Goal: Transaction & Acquisition: Book appointment/travel/reservation

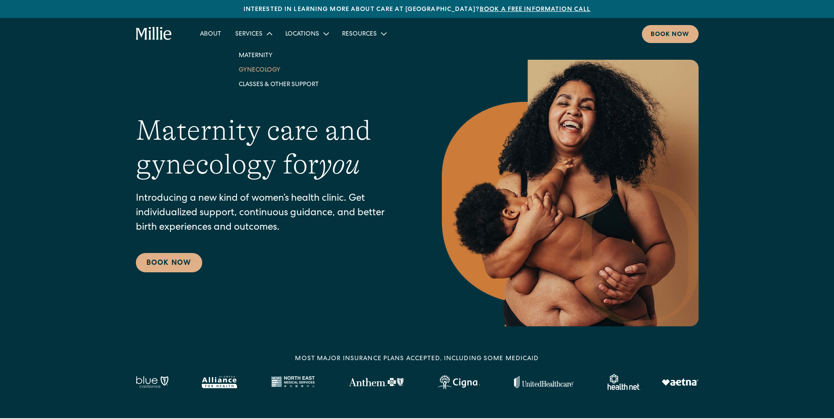
click at [253, 71] on link "Gynecology" at bounding box center [279, 69] width 94 height 15
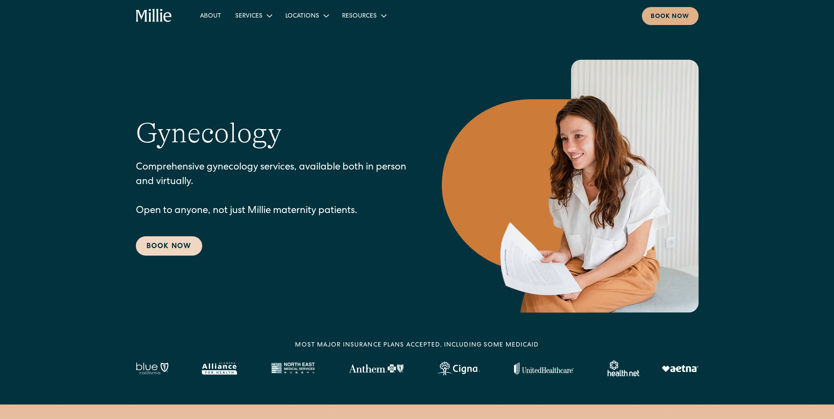
click at [177, 248] on link "Book Now" at bounding box center [169, 246] width 66 height 19
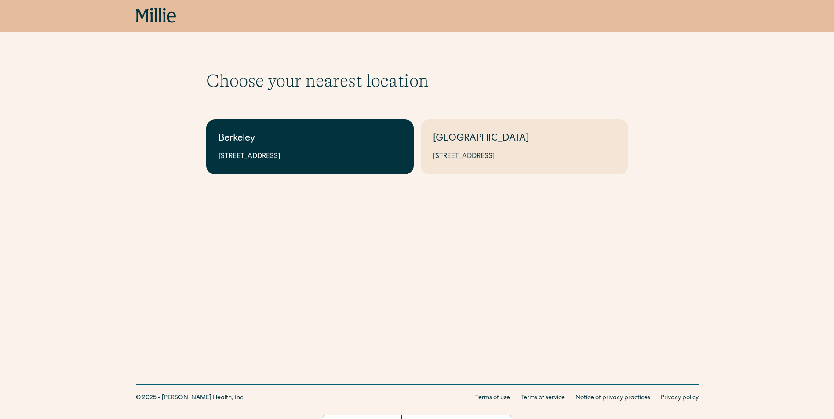
click at [237, 168] on link "Berkeley [STREET_ADDRESS]" at bounding box center [310, 147] width 208 height 55
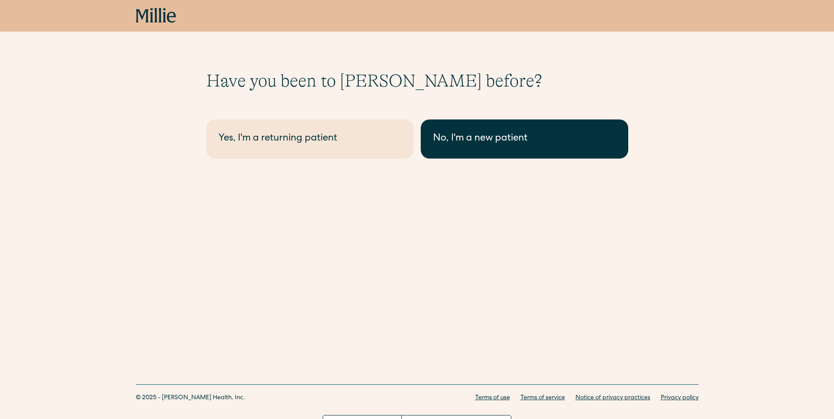
click at [514, 139] on div "No, I'm a new patient" at bounding box center [524, 139] width 183 height 15
